Goal: Transaction & Acquisition: Purchase product/service

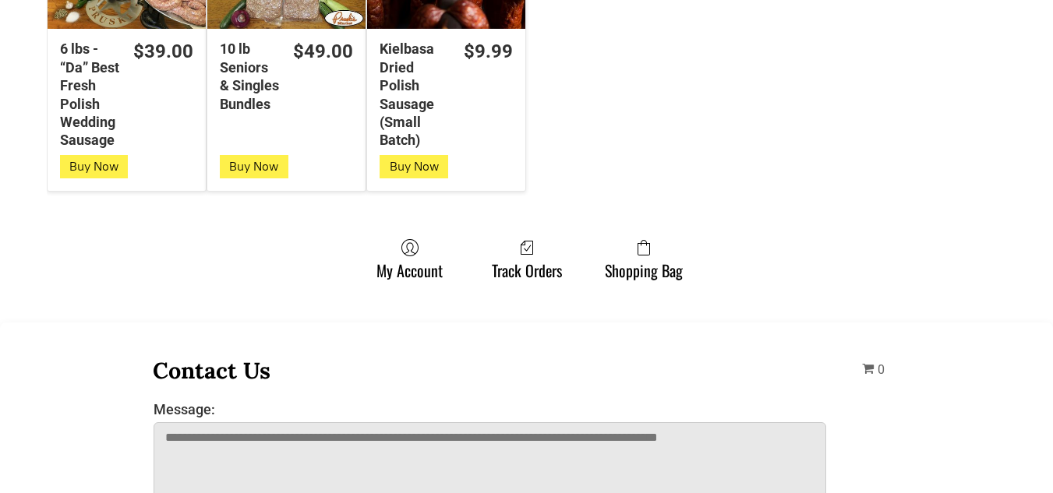
scroll to position [4173, 0]
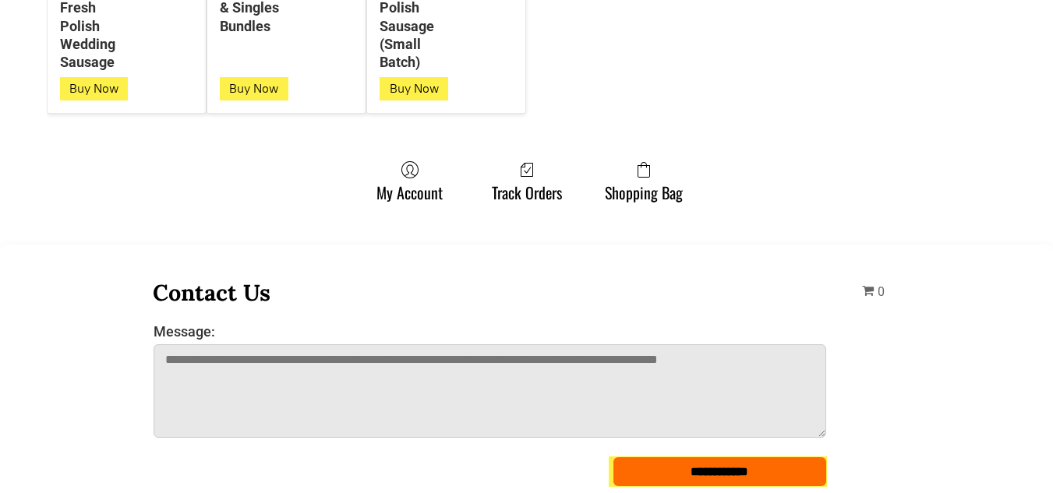
click at [875, 288] on span "0" at bounding box center [873, 291] width 23 height 15
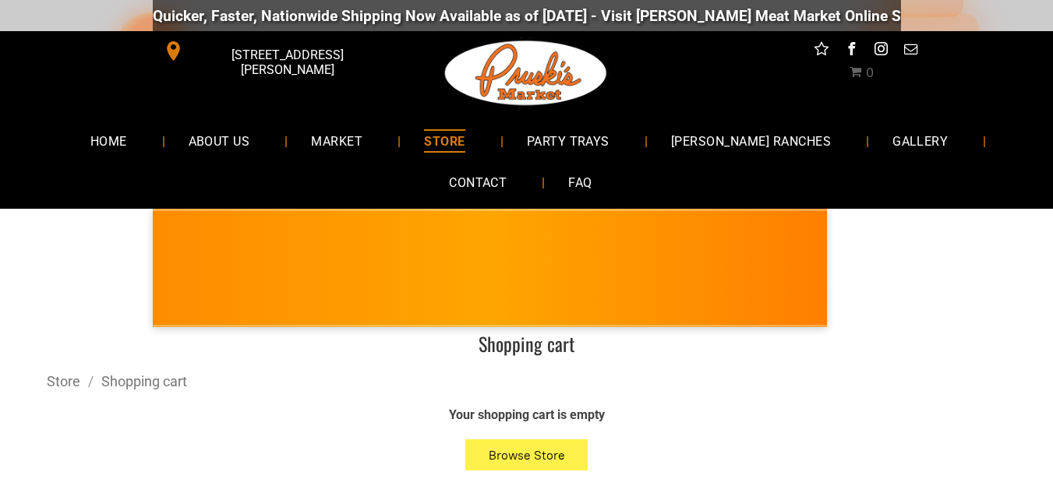
click at [885, 48] on span "instagram" at bounding box center [881, 49] width 20 height 20
